Goal: Transaction & Acquisition: Purchase product/service

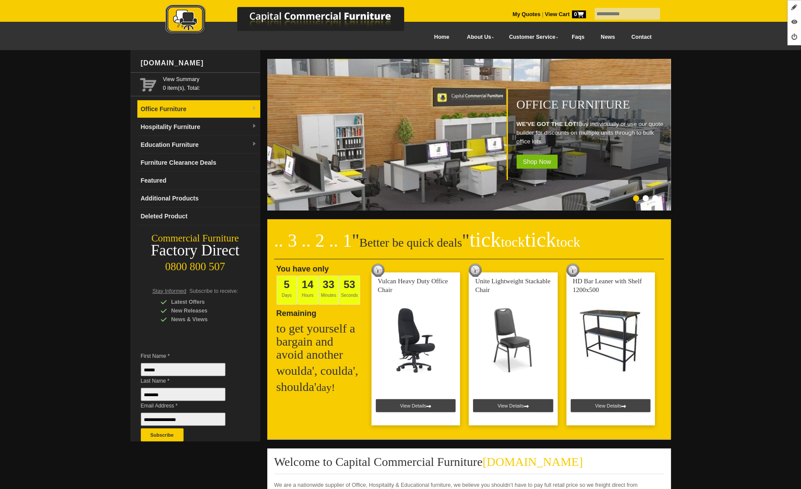
click at [167, 106] on link "Office Furniture" at bounding box center [198, 109] width 123 height 18
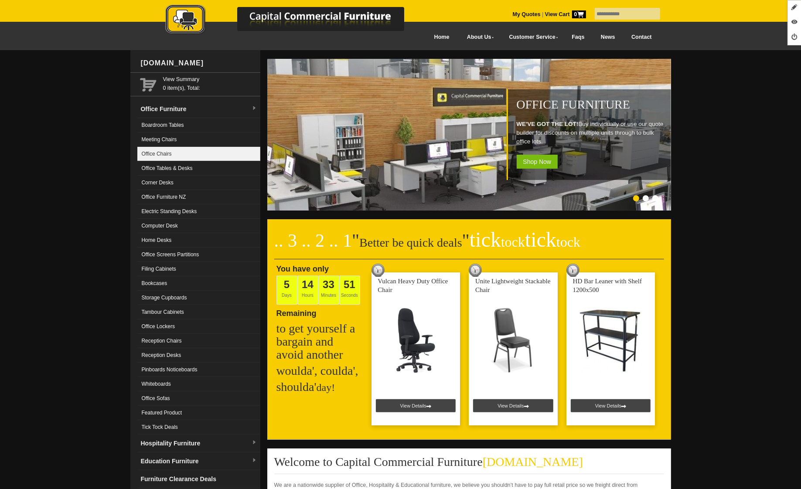
click at [191, 157] on link "Office Chairs" at bounding box center [198, 154] width 123 height 14
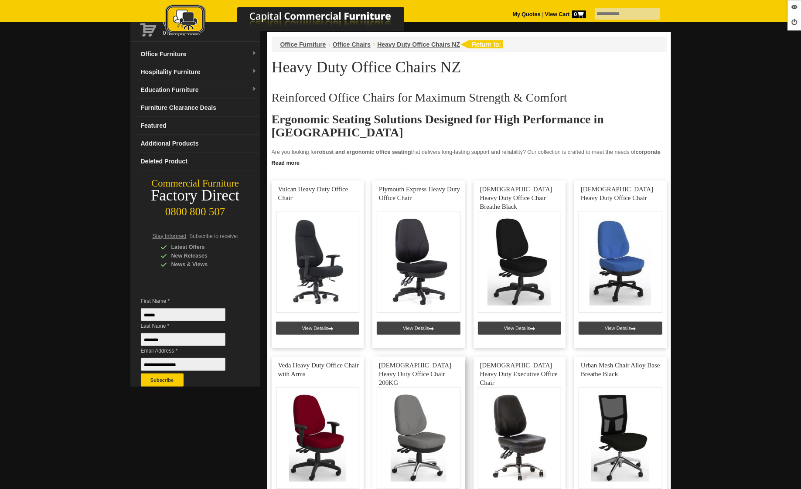
scroll to position [159, 0]
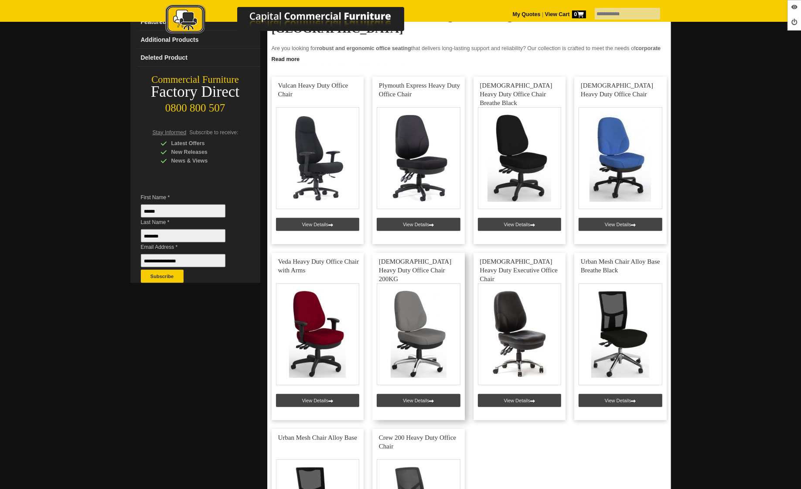
click at [417, 401] on link at bounding box center [418, 336] width 92 height 167
